Goal: Information Seeking & Learning: Learn about a topic

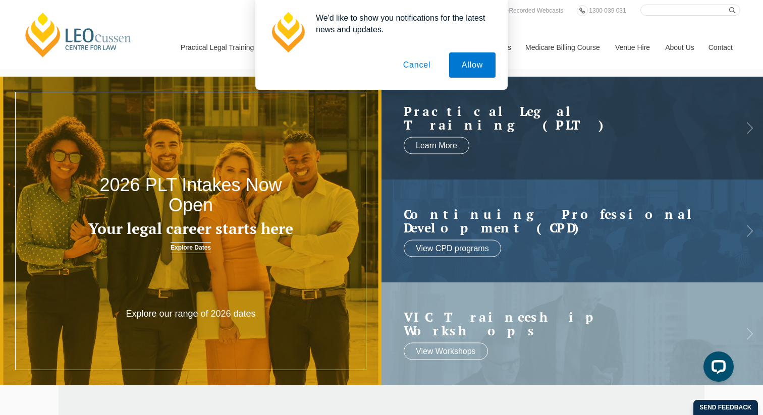
click at [417, 65] on button "Cancel" at bounding box center [417, 64] width 53 height 25
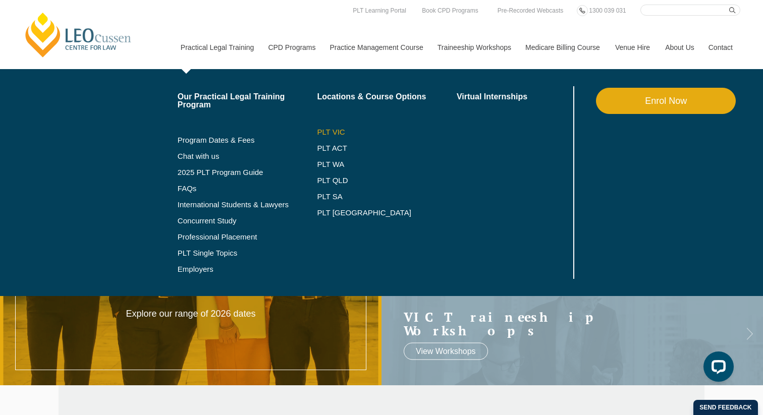
click at [317, 133] on link "PLT VIC" at bounding box center [387, 132] width 140 height 8
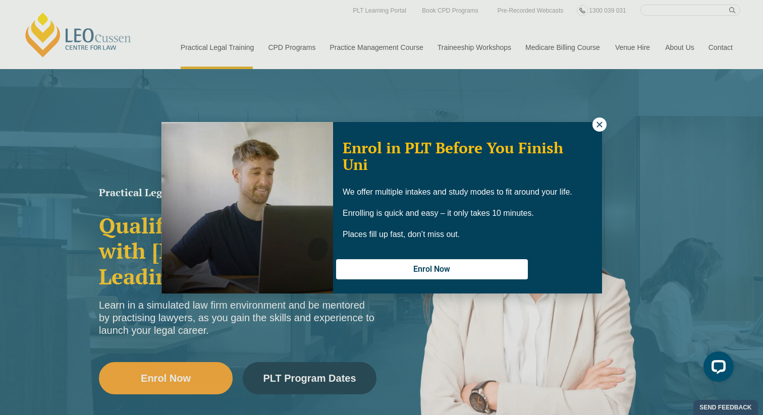
click at [596, 123] on icon at bounding box center [599, 124] width 9 height 9
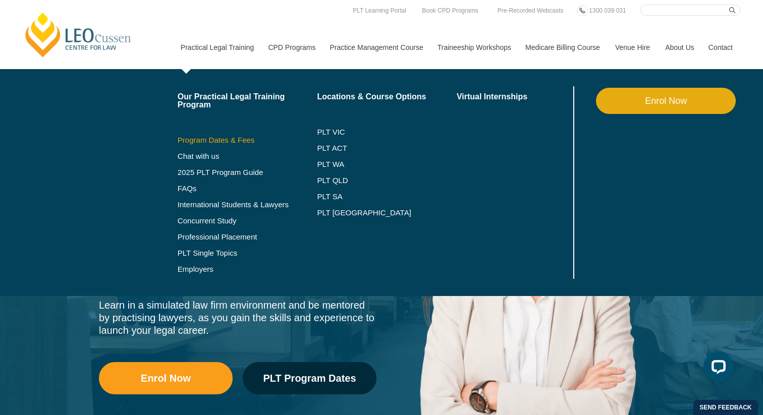
click at [193, 140] on link "Program Dates & Fees" at bounding box center [248, 140] width 140 height 8
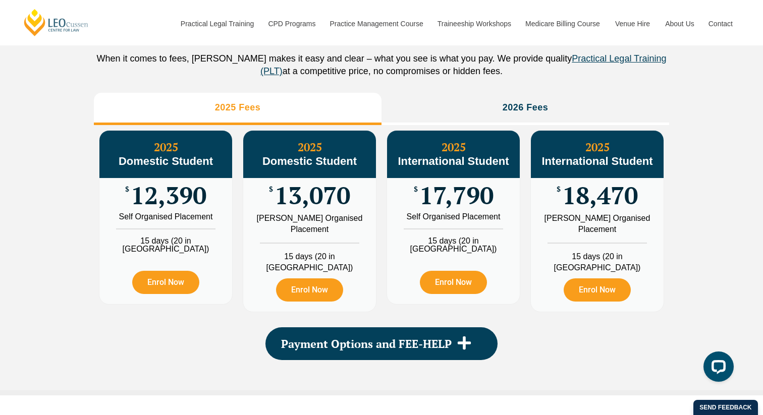
scroll to position [1151, 0]
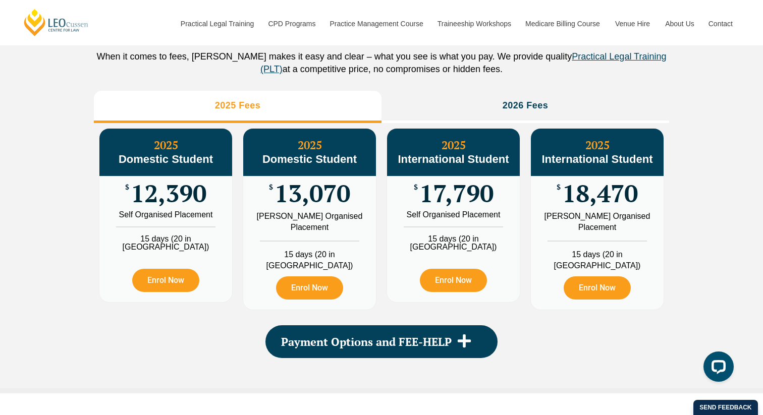
click at [157, 203] on span "12,390" at bounding box center [169, 194] width 76 height 20
click at [165, 203] on span "12,390" at bounding box center [169, 194] width 76 height 20
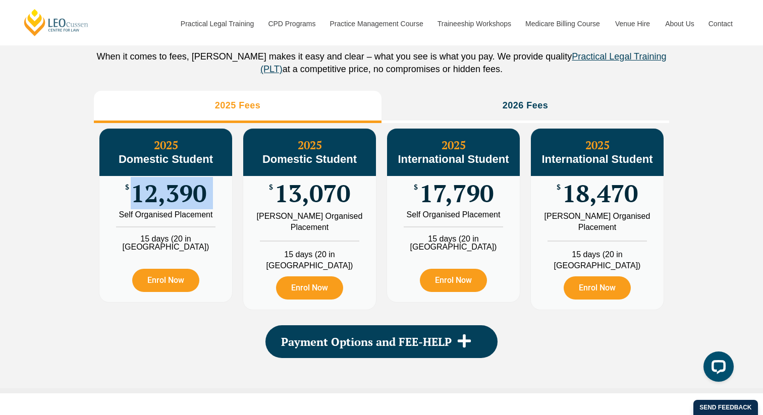
click at [165, 203] on span "12,390" at bounding box center [169, 194] width 76 height 20
click at [162, 203] on span "12,390" at bounding box center [169, 194] width 76 height 20
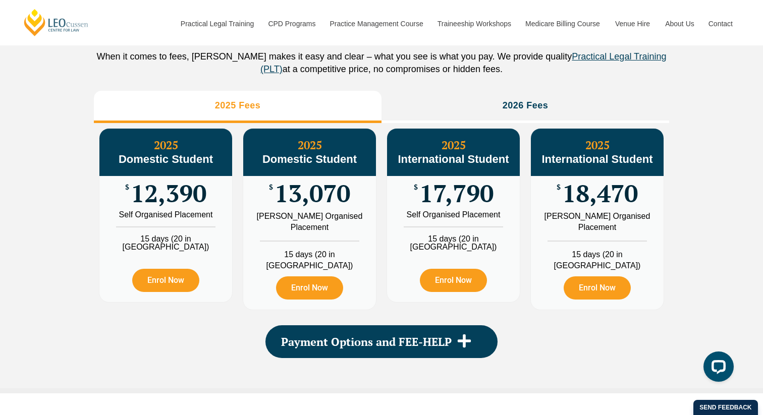
click at [154, 203] on span "12,390" at bounding box center [169, 194] width 76 height 20
click at [154, 219] on div "Self Organised Placement" at bounding box center [166, 215] width 118 height 8
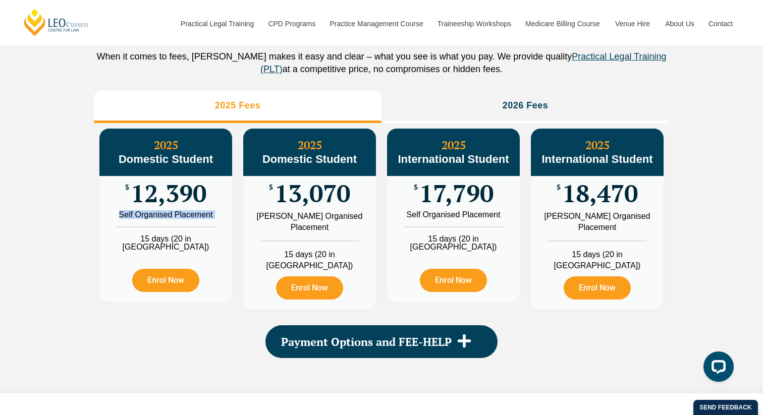
click at [154, 219] on div "Self Organised Placement" at bounding box center [166, 215] width 118 height 8
drag, startPoint x: 131, startPoint y: 204, endPoint x: 209, endPoint y: 204, distance: 78.2
click at [209, 204] on div "$ 12,390" at bounding box center [165, 193] width 133 height 35
drag, startPoint x: 209, startPoint y: 204, endPoint x: 130, endPoint y: 202, distance: 78.8
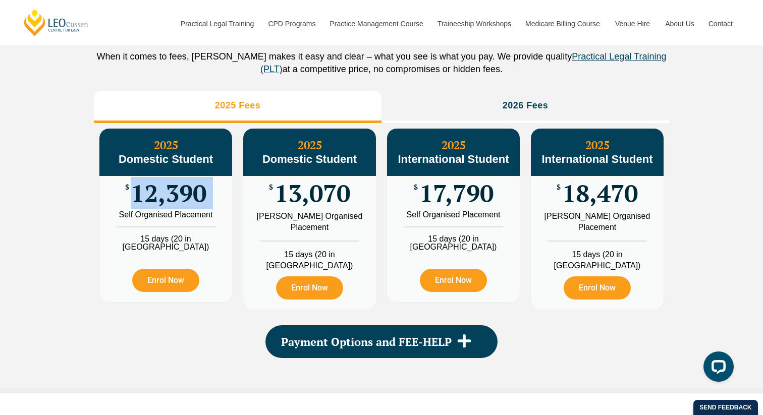
click at [130, 202] on div "$ 12,390" at bounding box center [165, 193] width 133 height 35
click at [131, 202] on span "12,390" at bounding box center [169, 194] width 76 height 20
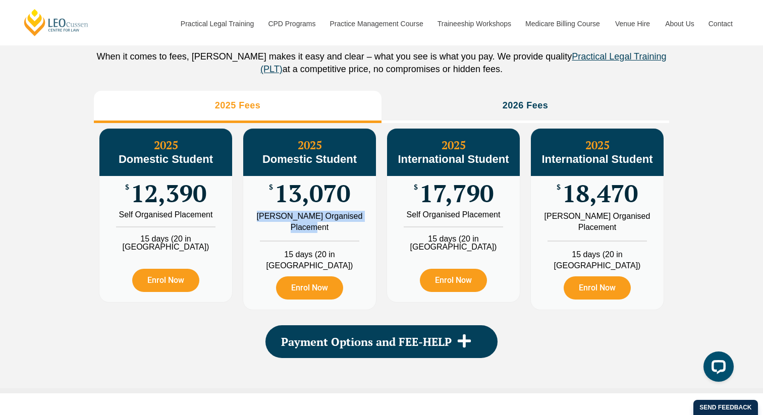
drag, startPoint x: 268, startPoint y: 228, endPoint x: 349, endPoint y: 237, distance: 82.3
click at [349, 233] on div "[PERSON_NAME] Organised Placement" at bounding box center [310, 222] width 118 height 22
drag, startPoint x: 349, startPoint y: 237, endPoint x: 278, endPoint y: 224, distance: 72.3
click at [278, 224] on div "[PERSON_NAME] Organised Placement" at bounding box center [310, 222] width 118 height 22
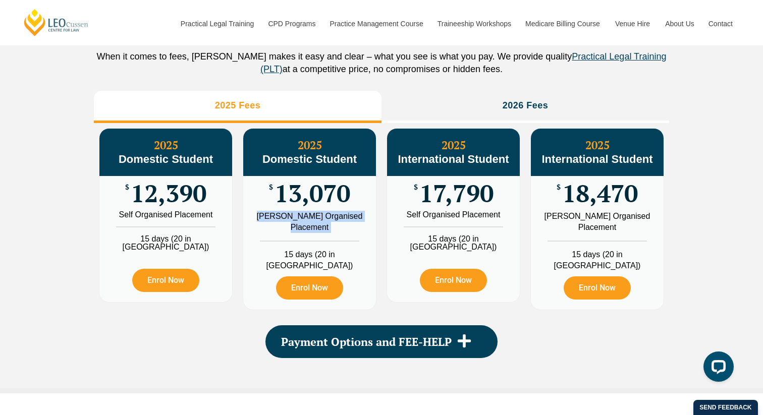
click at [278, 224] on div "[PERSON_NAME] Organised Placement" at bounding box center [310, 222] width 118 height 22
drag, startPoint x: 267, startPoint y: 200, endPoint x: 346, endPoint y: 238, distance: 87.2
click at [346, 238] on div "2025 Domestic Student $ 13,070 Leo Cussen Organised Placement 15 days (20 in WA…" at bounding box center [309, 219] width 133 height 181
click at [346, 233] on div "[PERSON_NAME] Organised Placement" at bounding box center [310, 222] width 118 height 22
drag, startPoint x: 346, startPoint y: 238, endPoint x: 265, endPoint y: 200, distance: 89.2
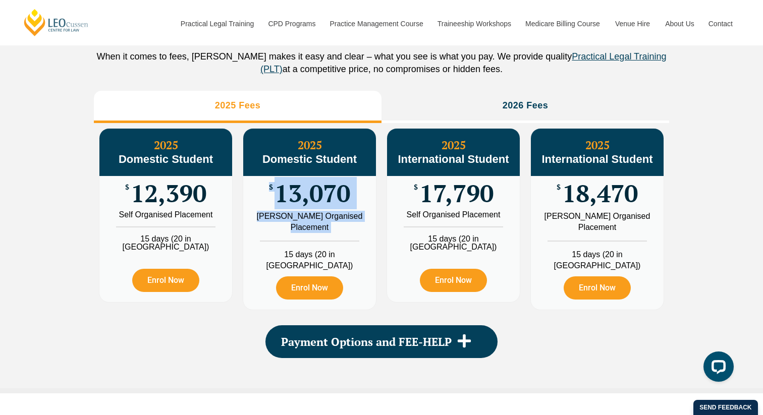
click at [265, 200] on div "2025 Domestic Student $ 13,070 Leo Cussen Organised Placement 15 days (20 in WA…" at bounding box center [309, 219] width 133 height 181
click at [265, 200] on div "$ 13,070" at bounding box center [309, 193] width 133 height 35
drag, startPoint x: 265, startPoint y: 200, endPoint x: 352, endPoint y: 235, distance: 93.5
click at [352, 234] on div "2025 Domestic Student $ 13,070 Leo Cussen Organised Placement 15 days (20 in WA…" at bounding box center [309, 219] width 133 height 181
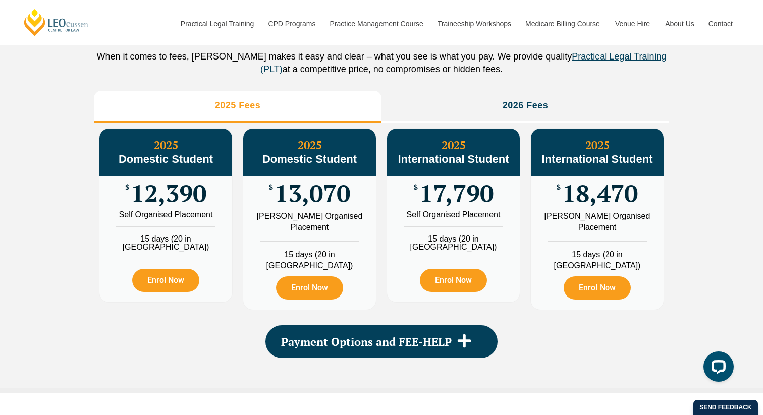
click at [352, 233] on div "[PERSON_NAME] Organised Placement" at bounding box center [310, 222] width 118 height 22
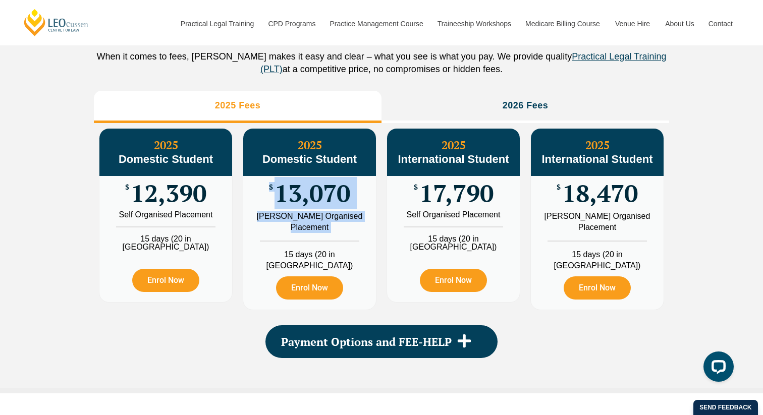
drag, startPoint x: 267, startPoint y: 198, endPoint x: 347, endPoint y: 250, distance: 95.9
click at [347, 251] on div "2025 Domestic Student $ 13,070 Leo Cussen Organised Placement 15 days (20 in WA…" at bounding box center [309, 219] width 133 height 181
click at [347, 250] on ul "Leo Cussen Organised Placement 15 days (20 in WA)" at bounding box center [309, 241] width 133 height 61
drag, startPoint x: 269, startPoint y: 233, endPoint x: 360, endPoint y: 250, distance: 92.4
click at [360, 251] on ul "Leo Cussen Organised Placement 15 days (20 in WA)" at bounding box center [309, 241] width 133 height 61
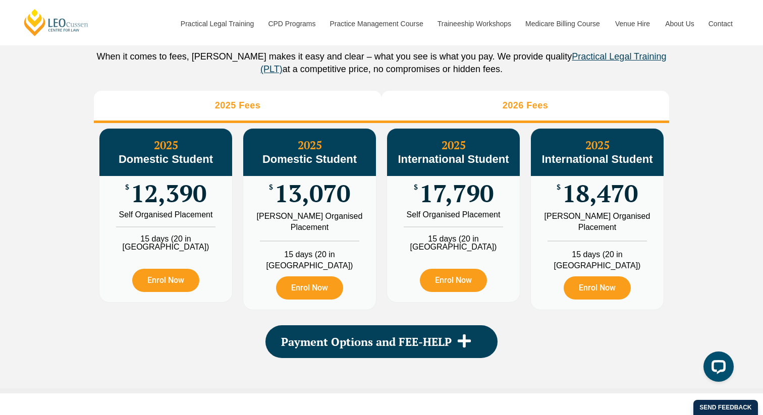
click at [513, 112] on h3 "2026 Fees" at bounding box center [526, 106] width 46 height 12
click at [211, 123] on li "2025 Fees" at bounding box center [238, 107] width 288 height 32
click at [485, 112] on li "2026 Fees" at bounding box center [526, 107] width 288 height 32
click at [331, 113] on li "2025 Fees" at bounding box center [238, 107] width 288 height 32
click at [477, 114] on li "2026 Fees" at bounding box center [526, 107] width 288 height 32
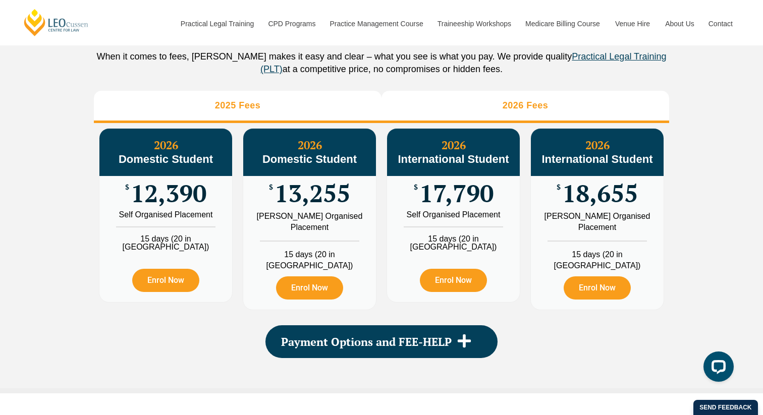
click at [294, 110] on li "2025 Fees" at bounding box center [238, 107] width 288 height 32
click at [477, 115] on li "2026 Fees" at bounding box center [526, 107] width 288 height 32
click at [312, 105] on li "2025 Fees" at bounding box center [238, 107] width 288 height 32
click at [441, 105] on li "2026 Fees" at bounding box center [526, 107] width 288 height 32
click at [325, 112] on li "2025 Fees" at bounding box center [238, 107] width 288 height 32
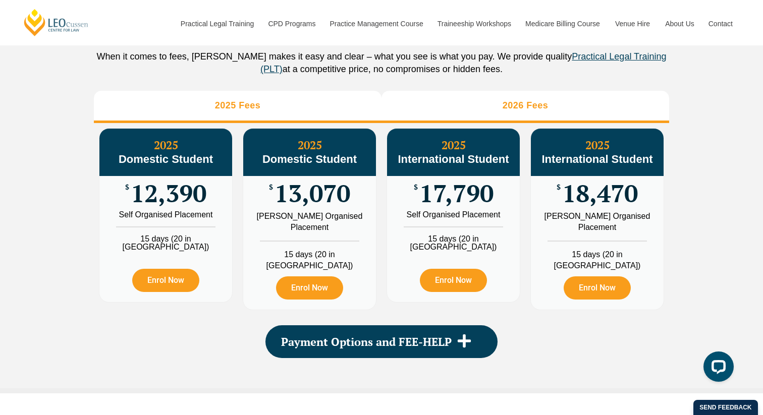
click at [426, 120] on li "2026 Fees" at bounding box center [526, 107] width 288 height 32
click at [352, 122] on li "2025 Fees" at bounding box center [238, 107] width 288 height 32
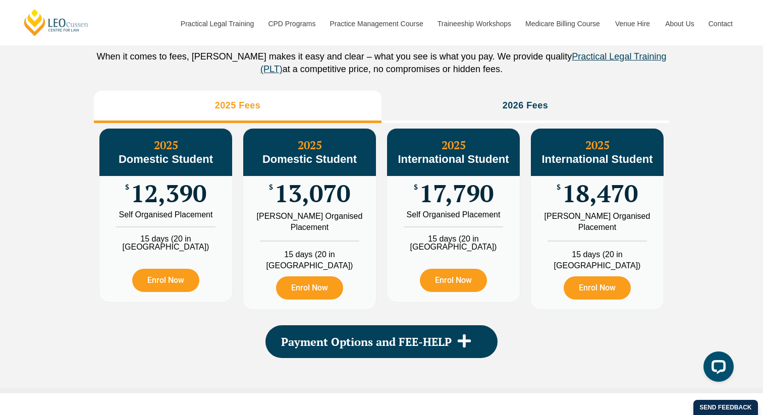
click at [320, 116] on li "2025 Fees" at bounding box center [238, 107] width 288 height 32
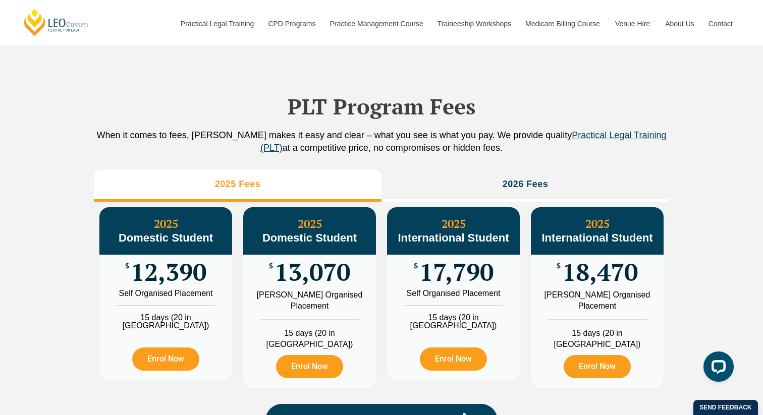
scroll to position [1070, 0]
